Goal: Find specific page/section: Find specific page/section

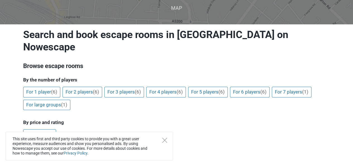
scroll to position [44, 0]
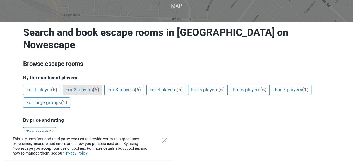
click at [85, 84] on link "For 2 players (6)" at bounding box center [83, 89] width 40 height 11
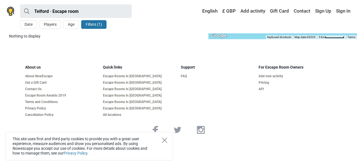
click at [163, 139] on icon "Close" at bounding box center [164, 139] width 5 height 5
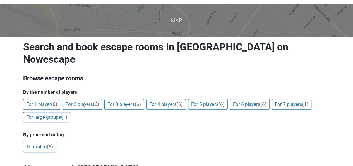
scroll to position [29, 0]
